Goal: Transaction & Acquisition: Purchase product/service

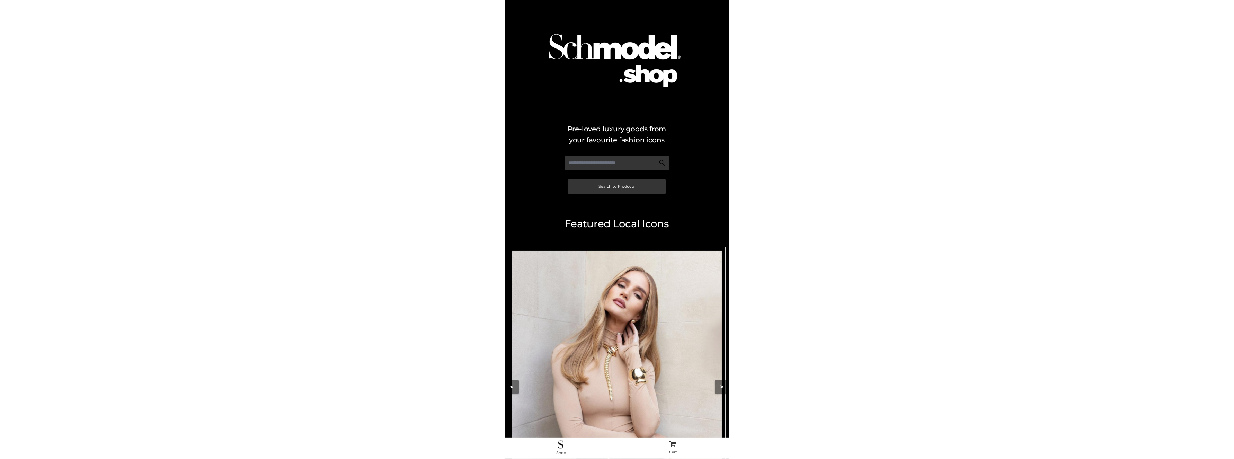
scroll to position [80, 0]
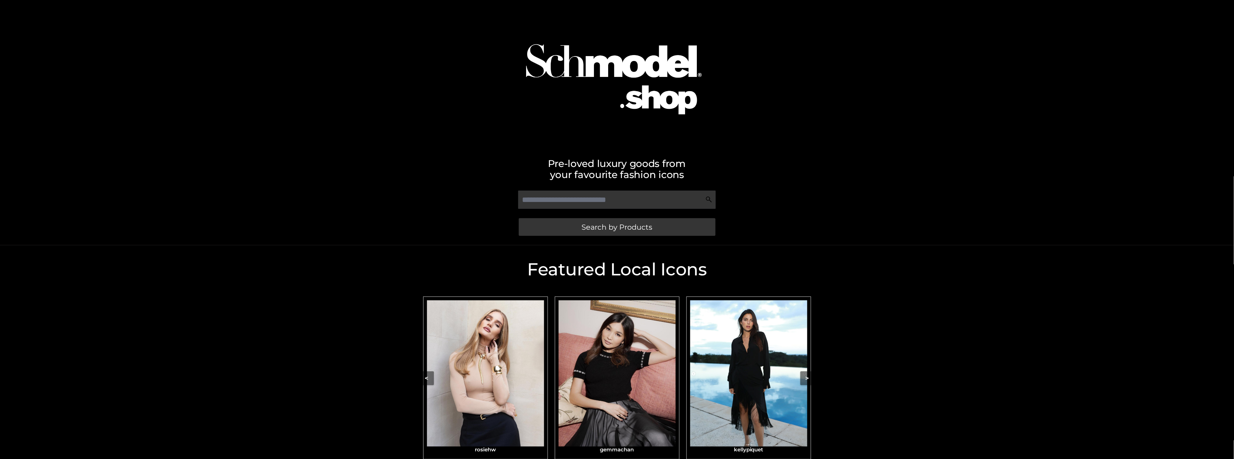
click at [234, 204] on div "Pre-loved luxury goods from your favourite fashion icons Search by Products" at bounding box center [617, 122] width 1234 height 245
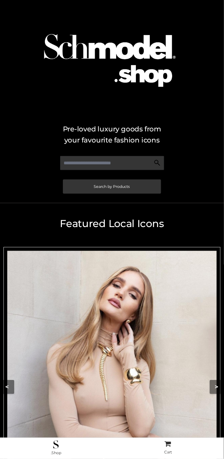
scroll to position [130, 0]
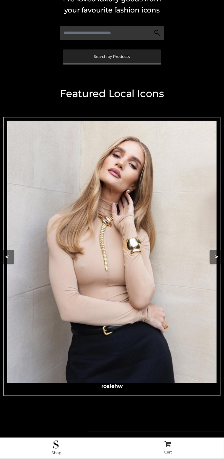
click at [125, 56] on span "Search by Products" at bounding box center [112, 57] width 36 height 4
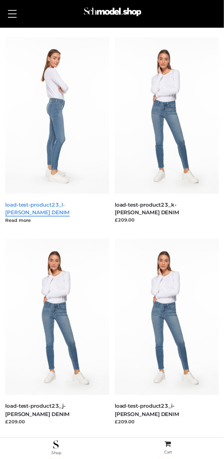
click at [57, 203] on link "load-test-product23_l-PARKER SMITH DENIM" at bounding box center [37, 208] width 65 height 15
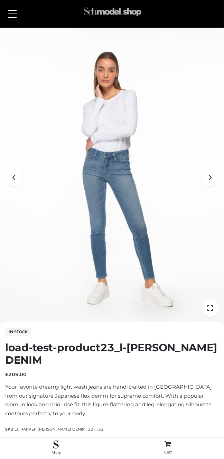
click at [103, 13] on img at bounding box center [113, 13] width 60 height 19
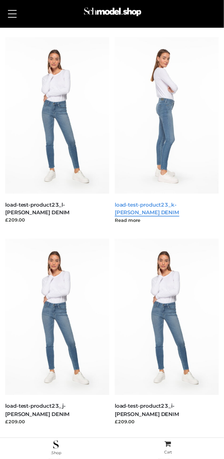
click at [154, 206] on link "load-test-product23_k-[PERSON_NAME] DENIM" at bounding box center [147, 208] width 65 height 15
